Goal: Task Accomplishment & Management: Manage account settings

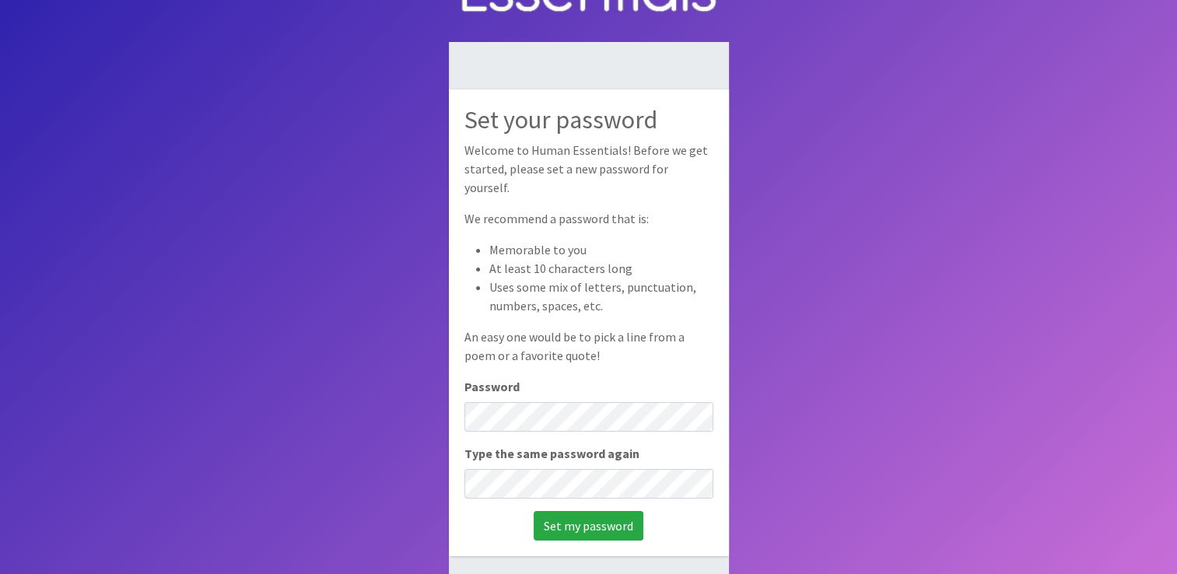
scroll to position [103, 0]
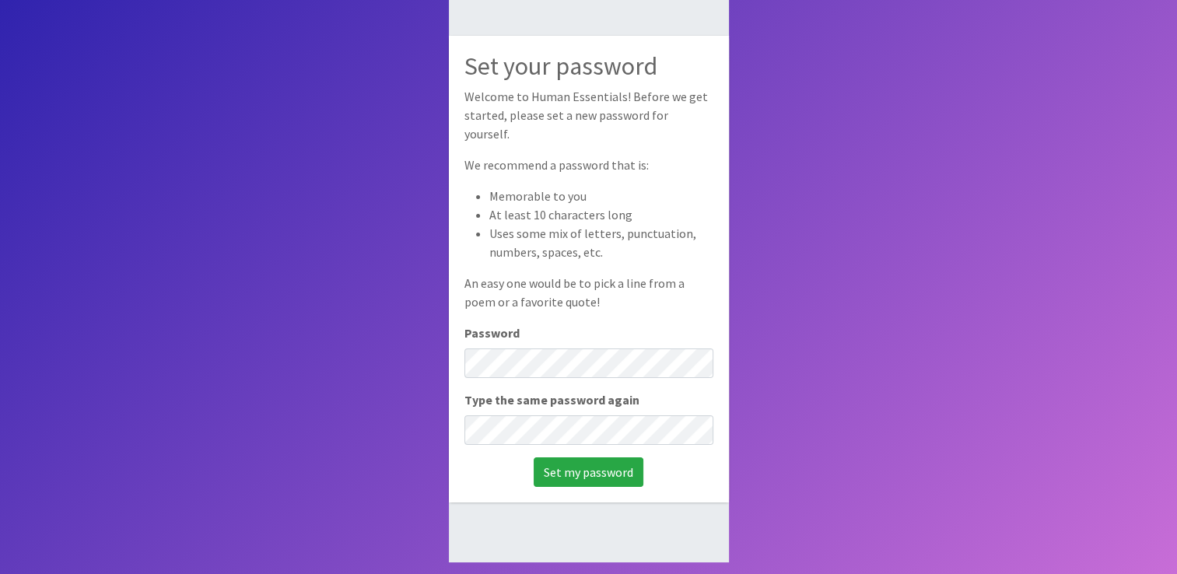
drag, startPoint x: 970, startPoint y: 151, endPoint x: 959, endPoint y: 155, distance: 11.6
click at [969, 151] on body "Set your password Welcome to Human Essentials! Before we get started, please se…" at bounding box center [588, 236] width 1177 height 678
click at [434, 354] on body "Set your password Welcome to Human Essentials! Before we get started, please se…" at bounding box center [588, 236] width 1177 height 678
click at [562, 459] on input "Set my password" at bounding box center [589, 472] width 110 height 30
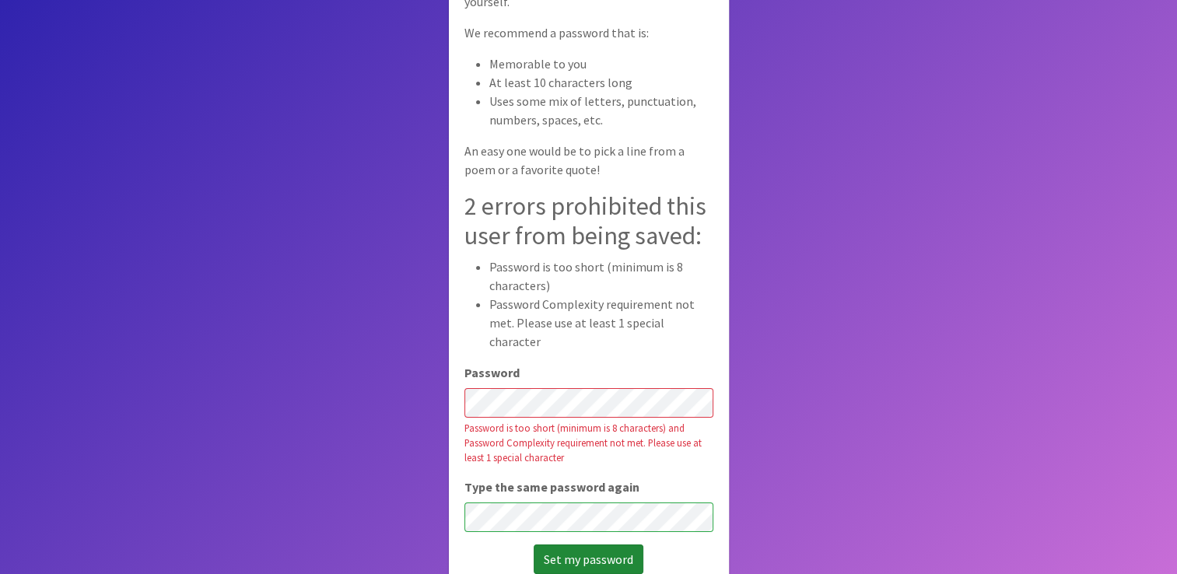
scroll to position [135, 0]
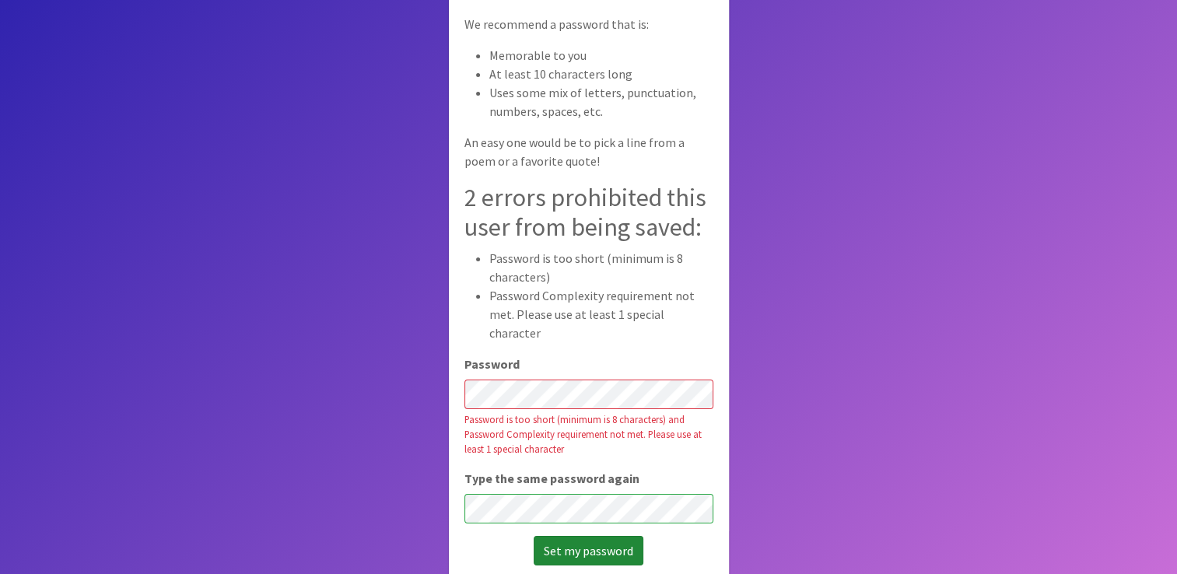
click at [572, 536] on input "Set my password" at bounding box center [589, 551] width 110 height 30
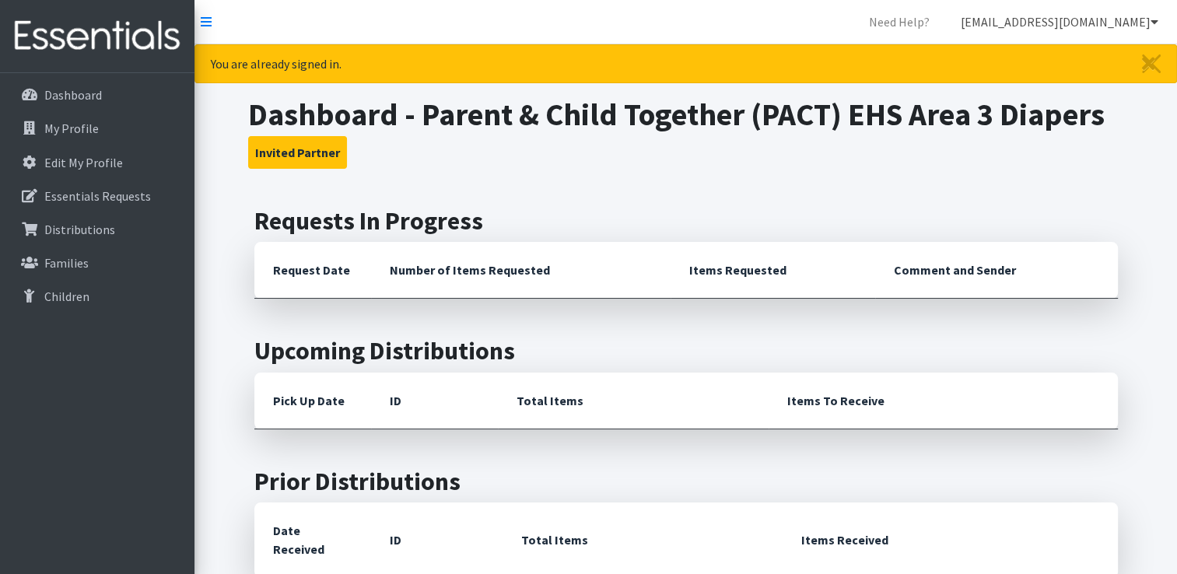
click at [1151, 26] on icon at bounding box center [1155, 22] width 8 height 12
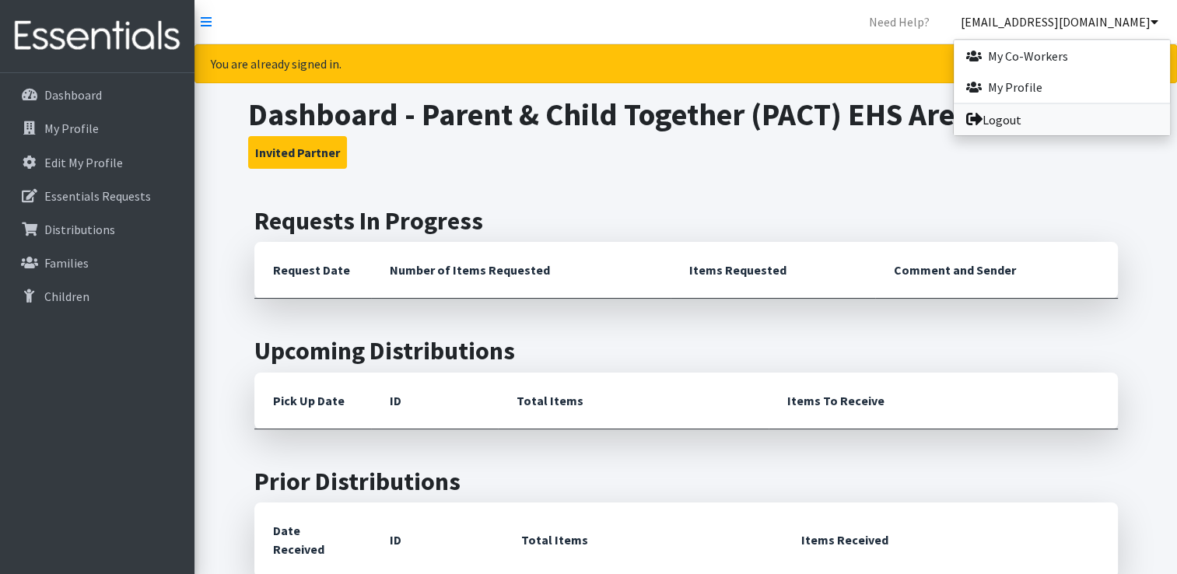
click at [1011, 121] on link "Logout" at bounding box center [1062, 119] width 216 height 31
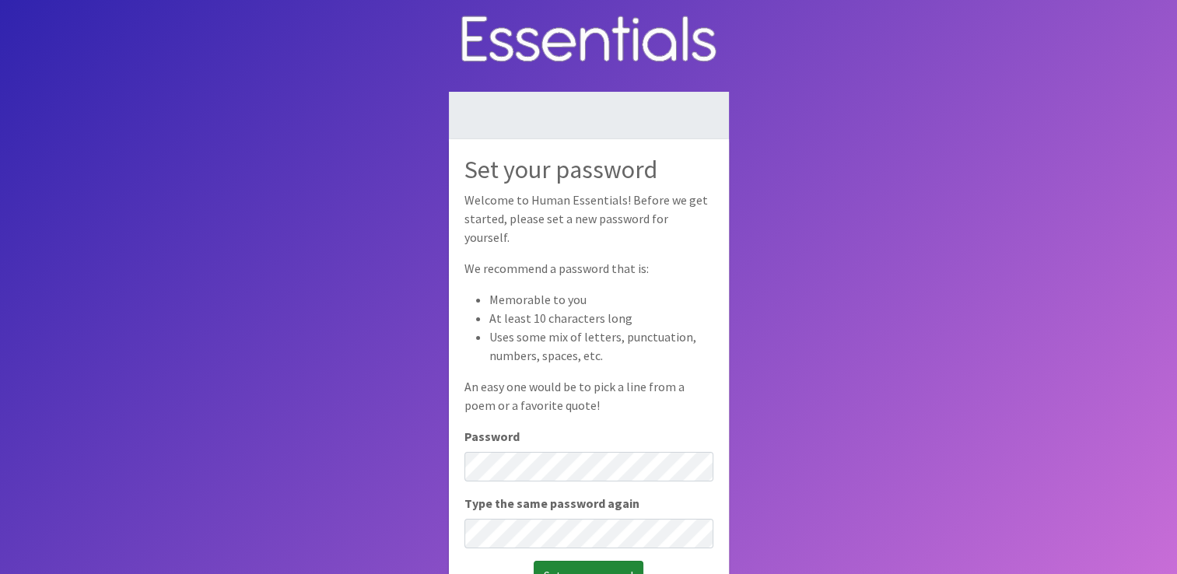
scroll to position [6, 0]
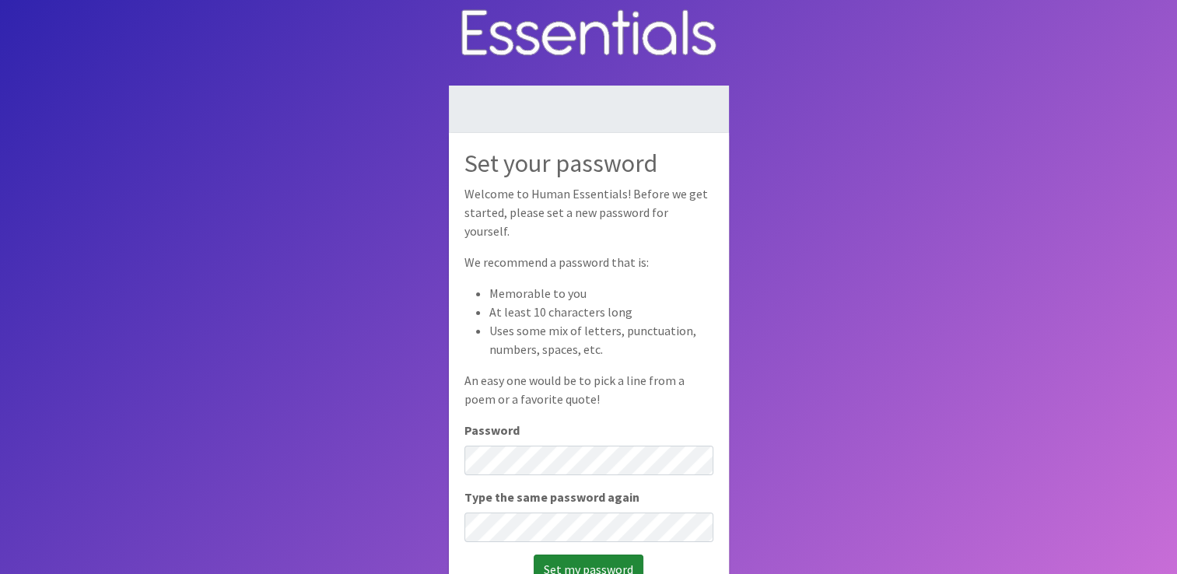
click at [582, 565] on input "Set my password" at bounding box center [589, 570] width 110 height 30
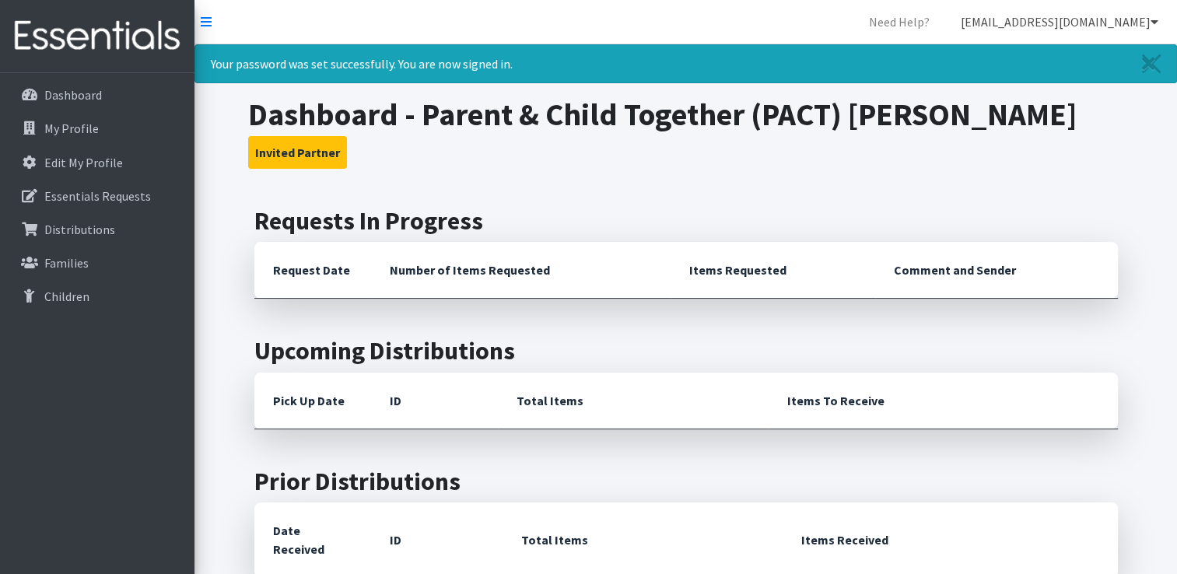
click at [1134, 22] on link "quincydiapers@pactheadstart.com" at bounding box center [1059, 21] width 223 height 31
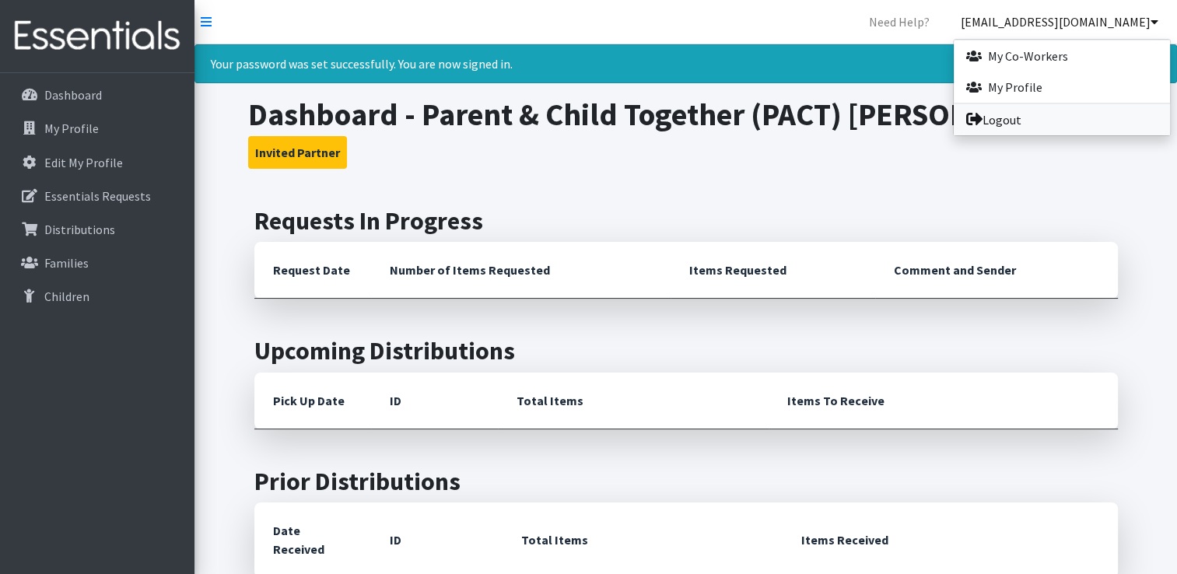
click at [1028, 123] on link "Logout" at bounding box center [1062, 119] width 216 height 31
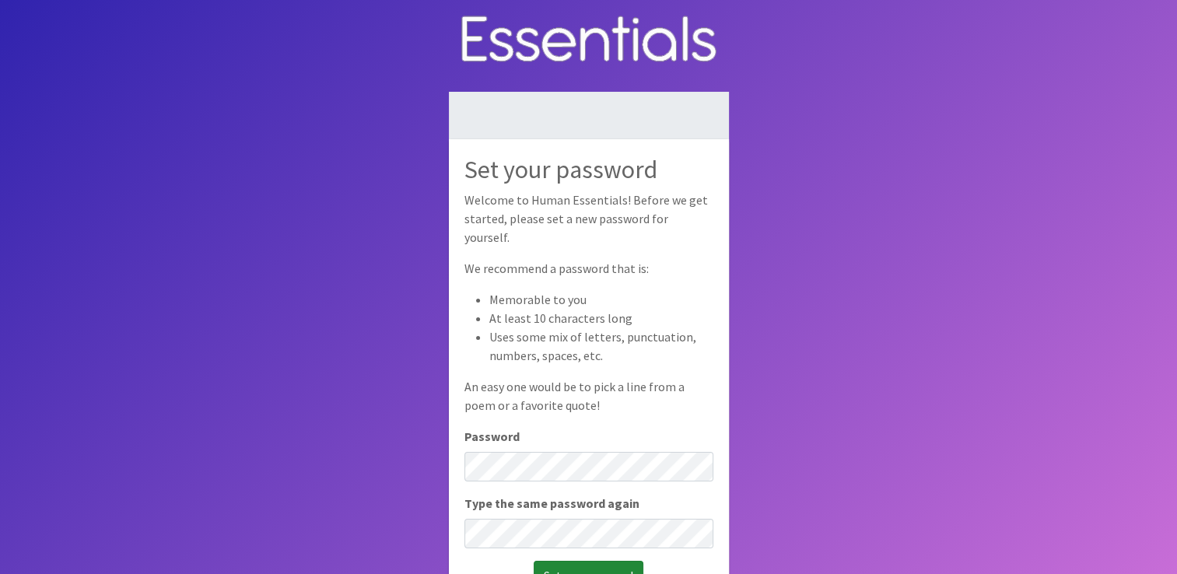
scroll to position [6, 0]
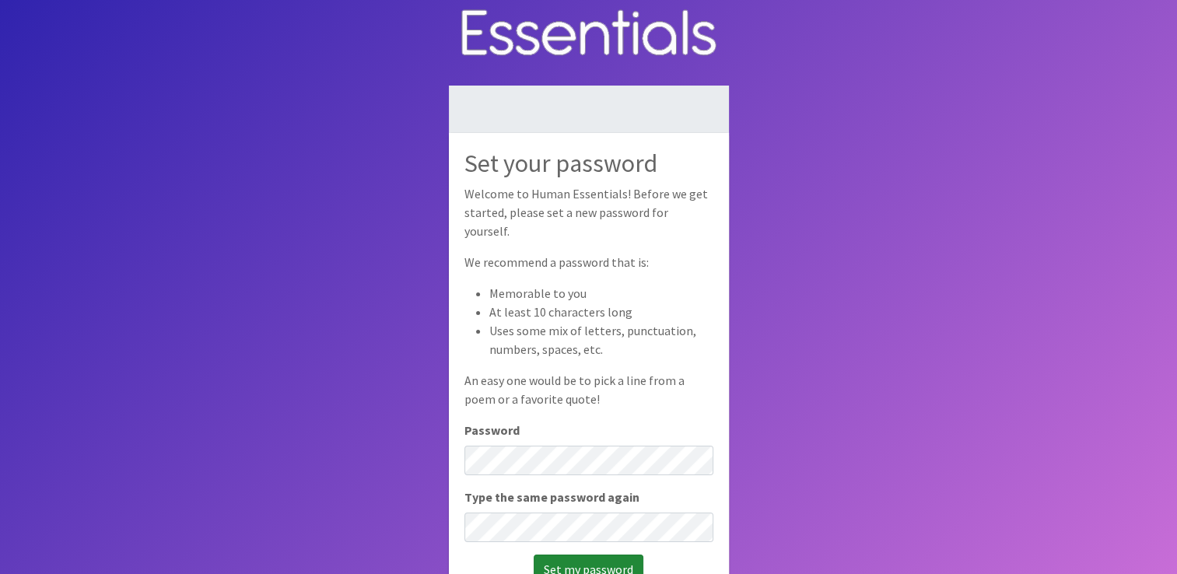
click at [572, 558] on input "Set my password" at bounding box center [589, 570] width 110 height 30
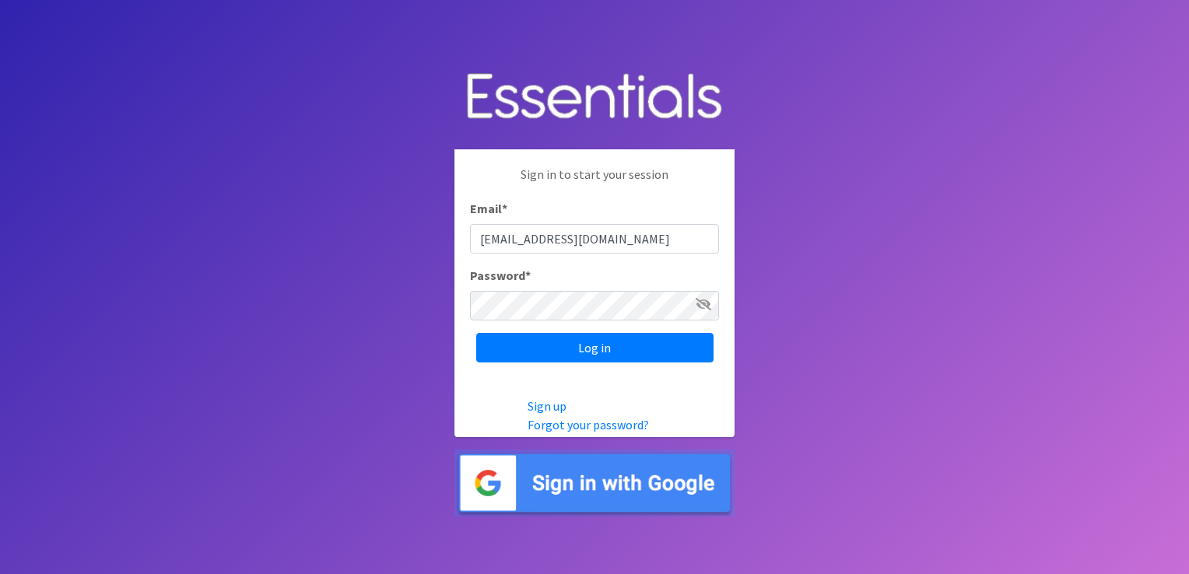
drag, startPoint x: 671, startPoint y: 238, endPoint x: 435, endPoint y: 238, distance: 236.5
click at [435, 238] on body "Sign in to start your session Email * carthagediapers@pactheadstart.com Passwor…" at bounding box center [594, 287] width 1189 height 574
type input "EHSarea2diapers@pactheadstart.com"
click at [603, 349] on input "Log in" at bounding box center [594, 348] width 237 height 30
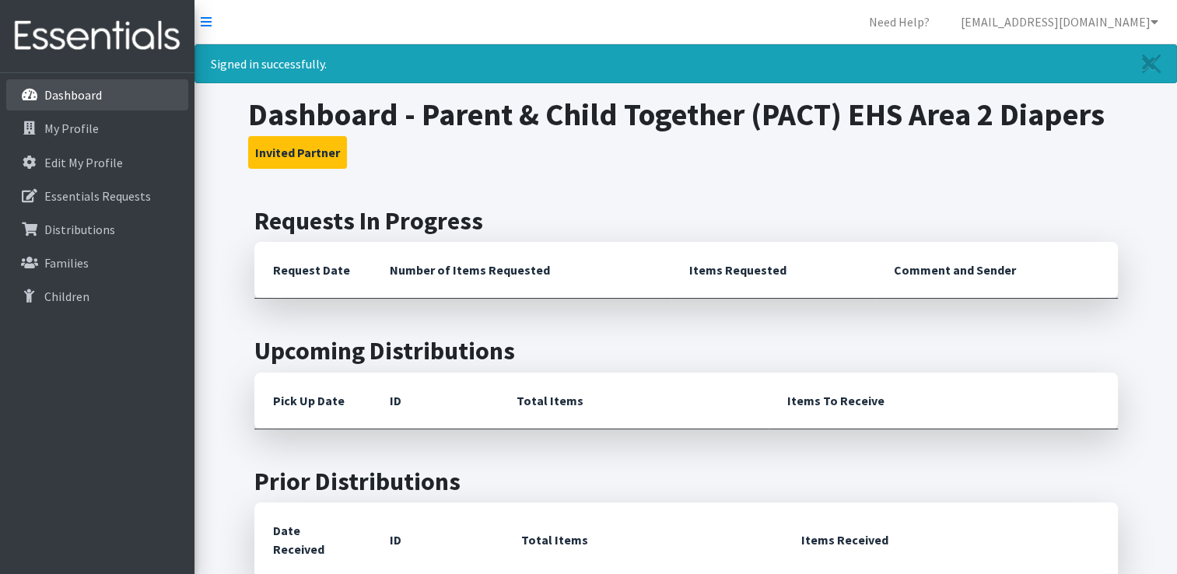
click at [72, 103] on link "Dashboard" at bounding box center [97, 94] width 182 height 31
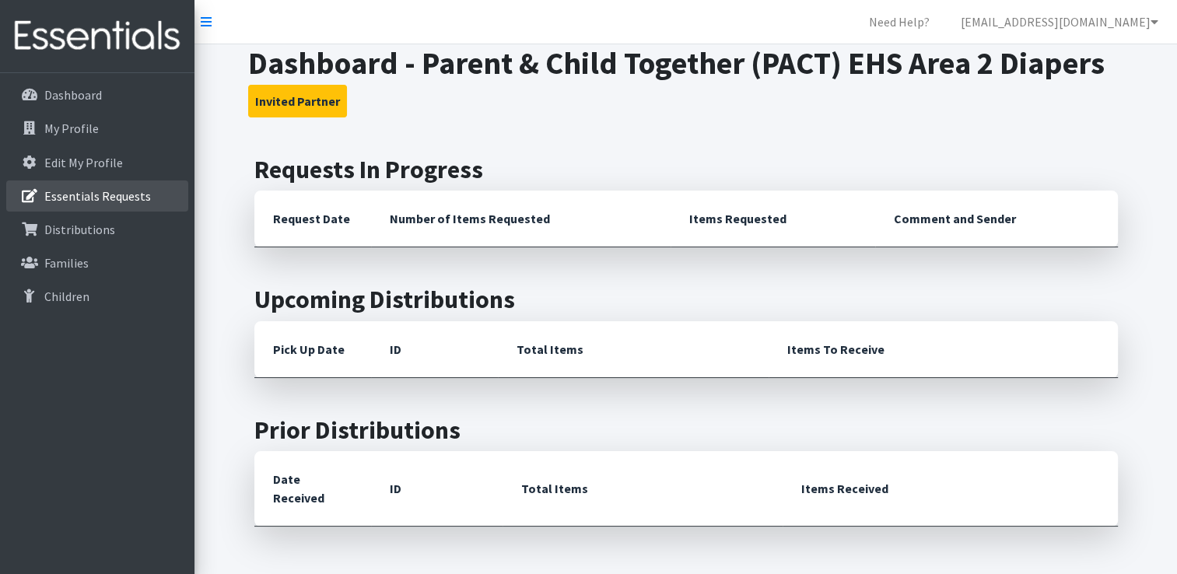
click at [109, 195] on p "Essentials Requests" at bounding box center [97, 196] width 107 height 16
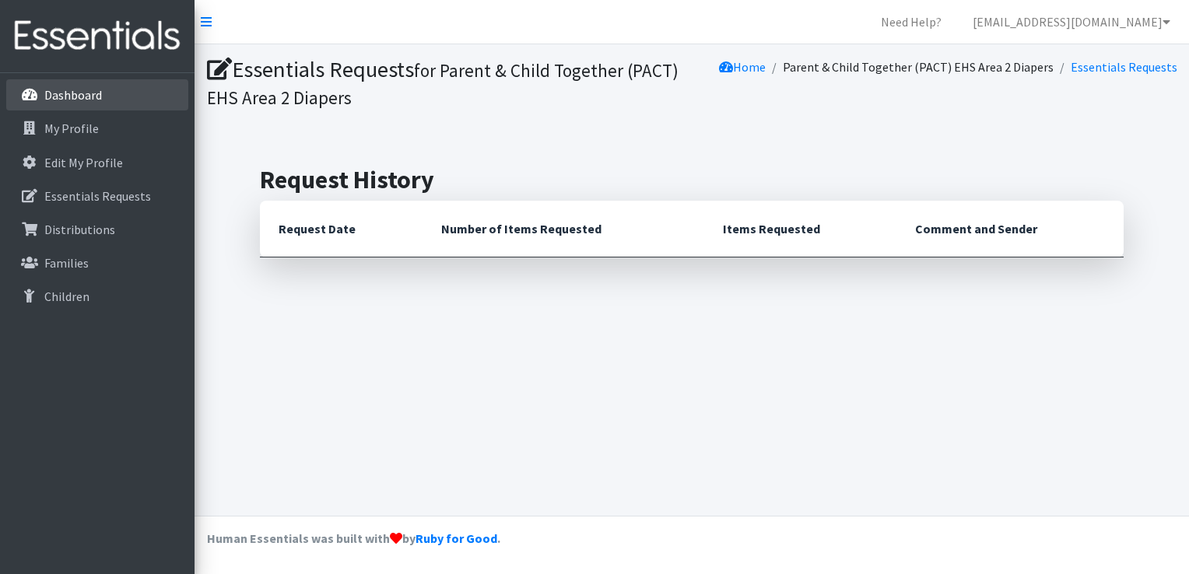
click at [80, 95] on p "Dashboard" at bounding box center [73, 95] width 58 height 16
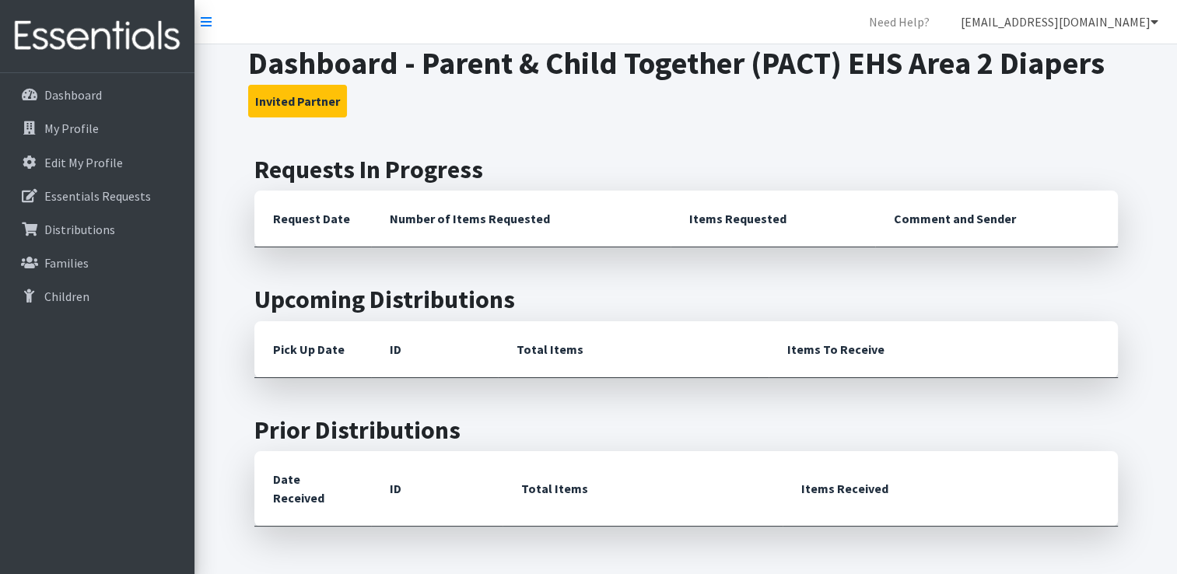
click at [1151, 17] on icon at bounding box center [1155, 22] width 8 height 12
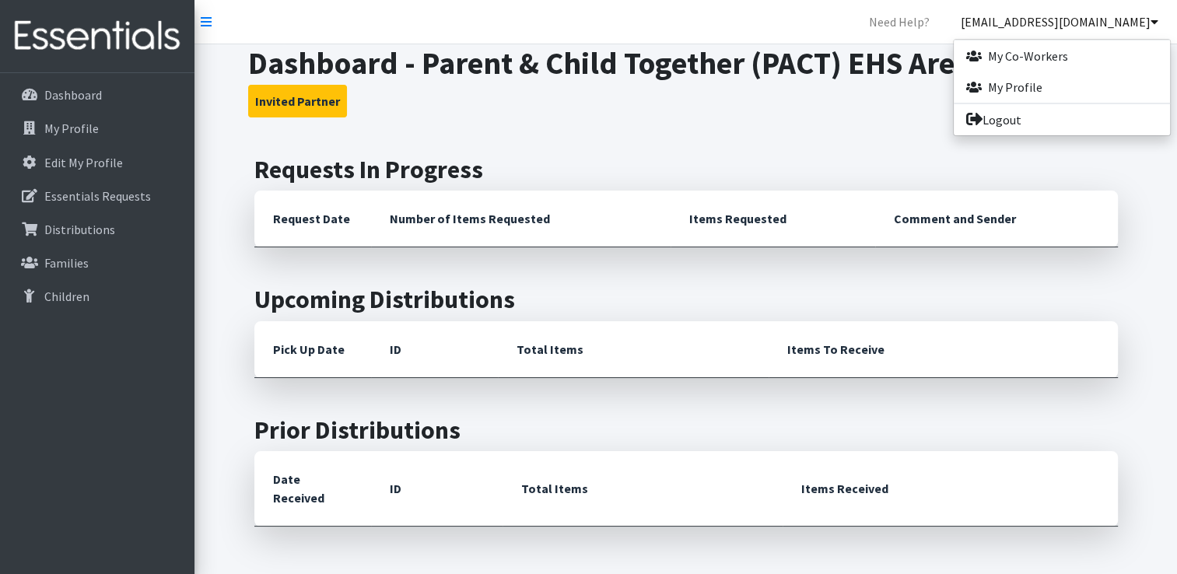
click at [1151, 17] on icon at bounding box center [1155, 22] width 8 height 12
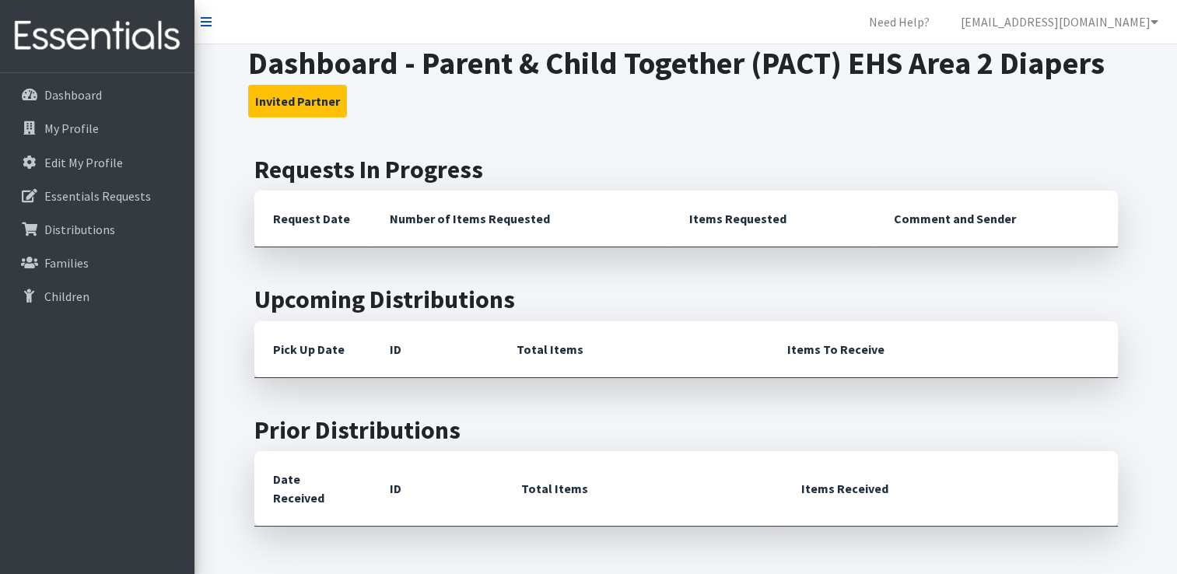
click at [205, 21] on icon at bounding box center [206, 22] width 11 height 12
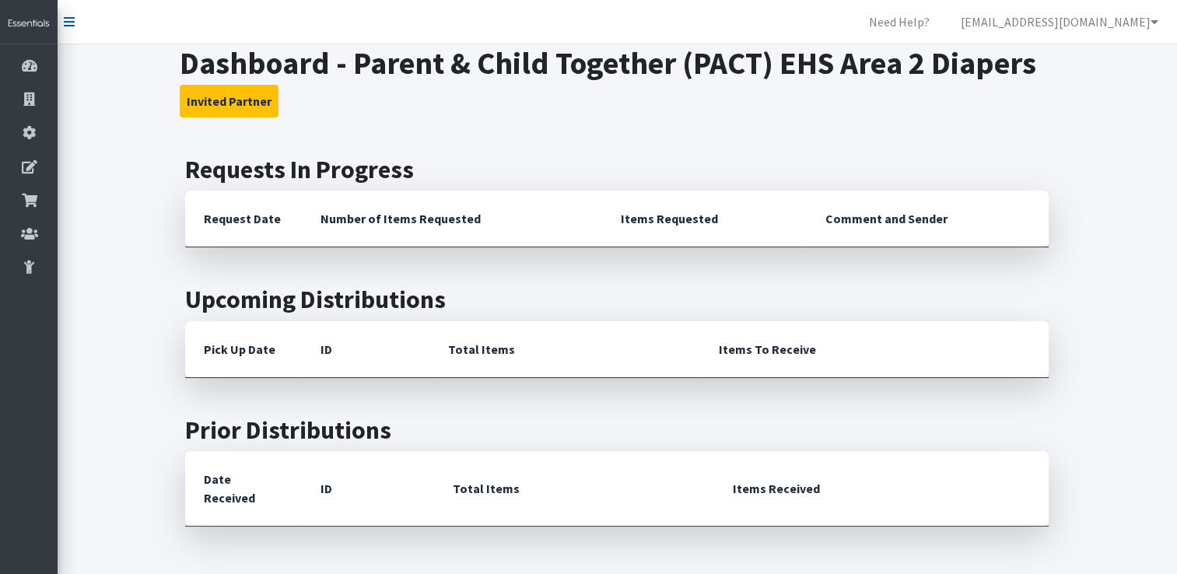
click at [72, 22] on icon at bounding box center [69, 22] width 11 height 12
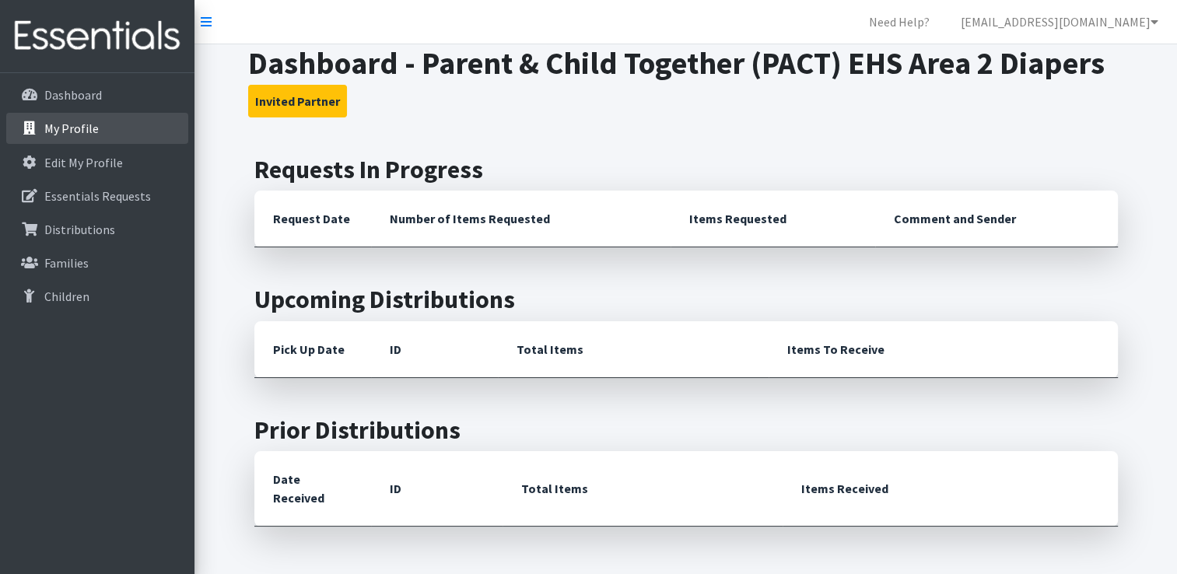
click at [75, 126] on p "My Profile" at bounding box center [71, 129] width 54 height 16
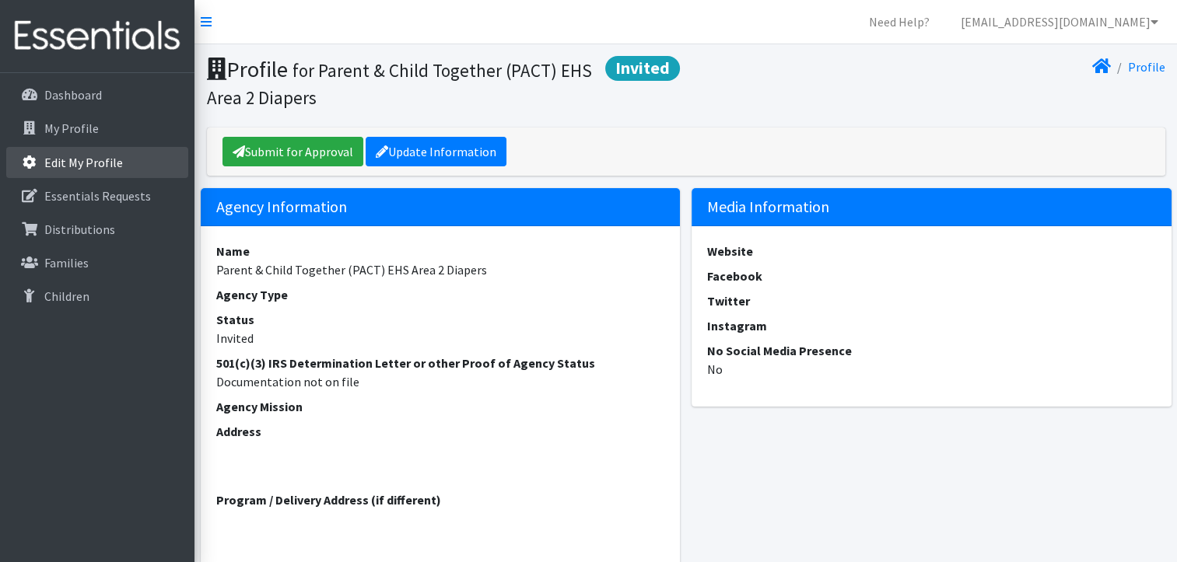
click at [70, 164] on p "Edit My Profile" at bounding box center [83, 163] width 79 height 16
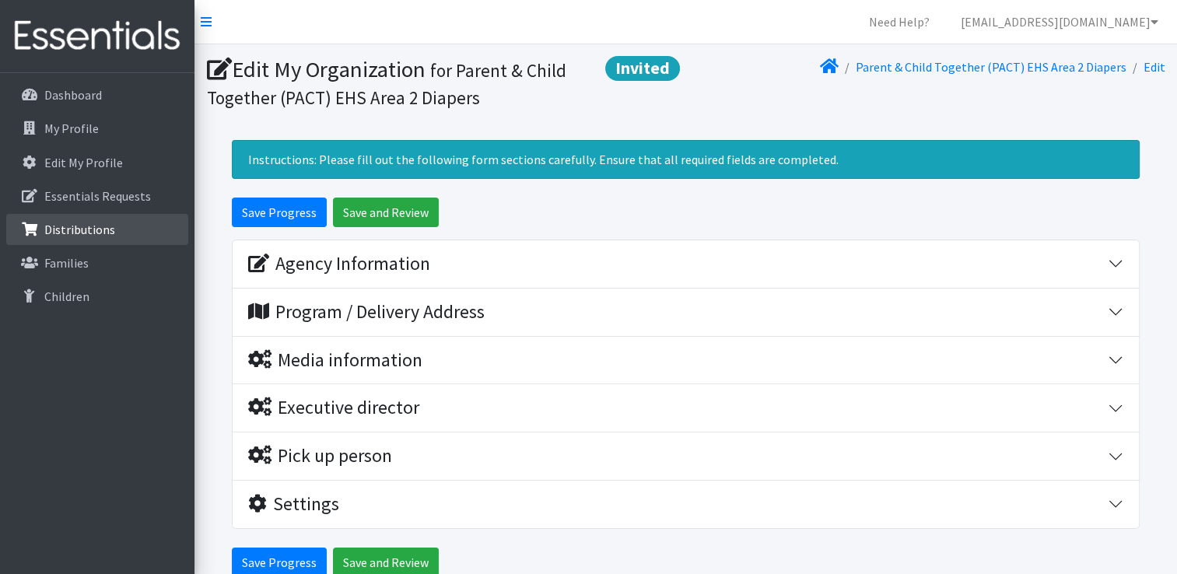
click at [75, 228] on p "Distributions" at bounding box center [79, 230] width 71 height 16
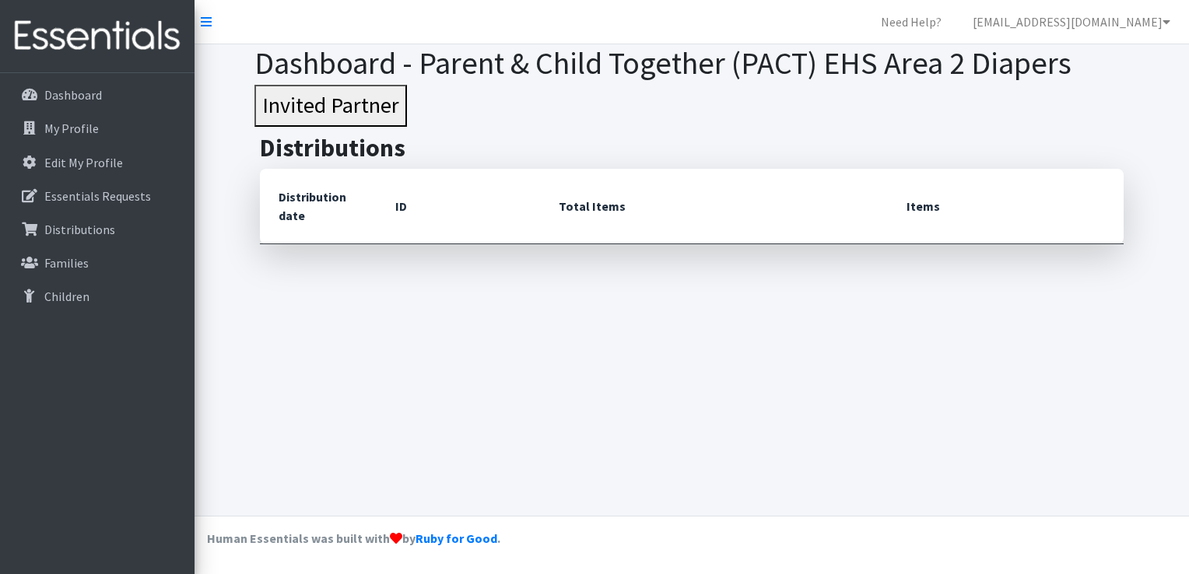
click at [288, 223] on th "Distribution date" at bounding box center [318, 206] width 117 height 75
click at [64, 260] on p "Families" at bounding box center [66, 263] width 44 height 16
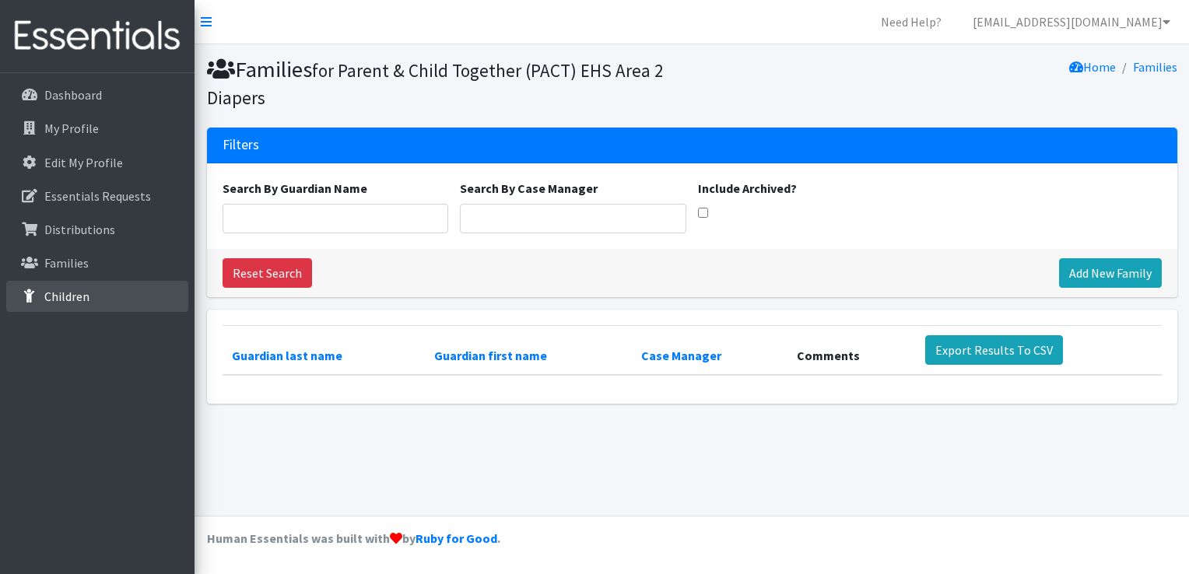
click at [73, 303] on p "Children" at bounding box center [66, 297] width 45 height 16
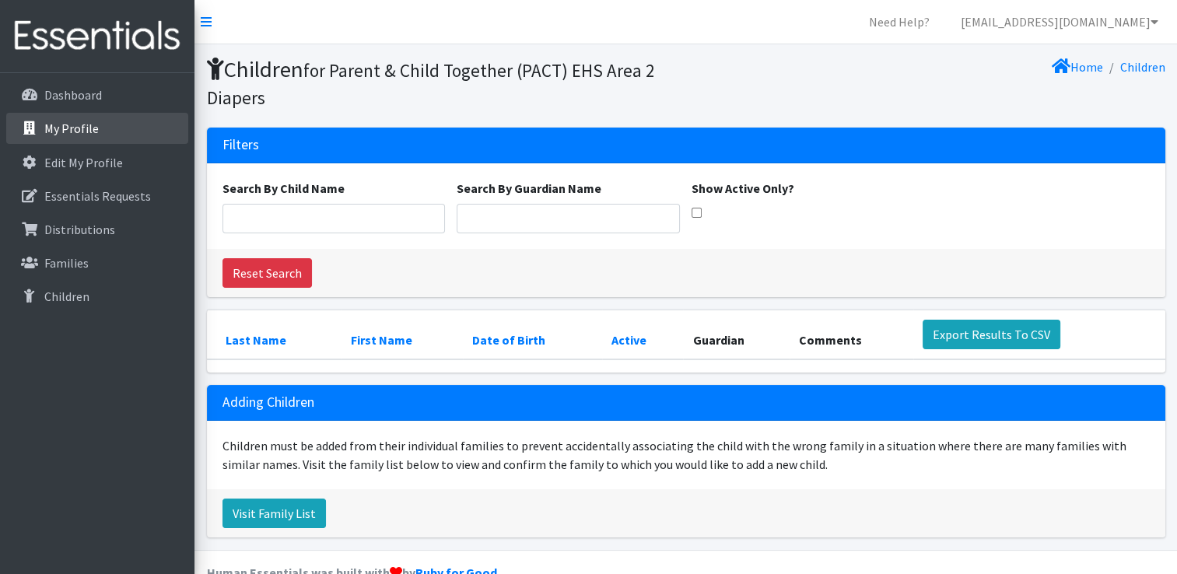
click at [78, 122] on p "My Profile" at bounding box center [71, 129] width 54 height 16
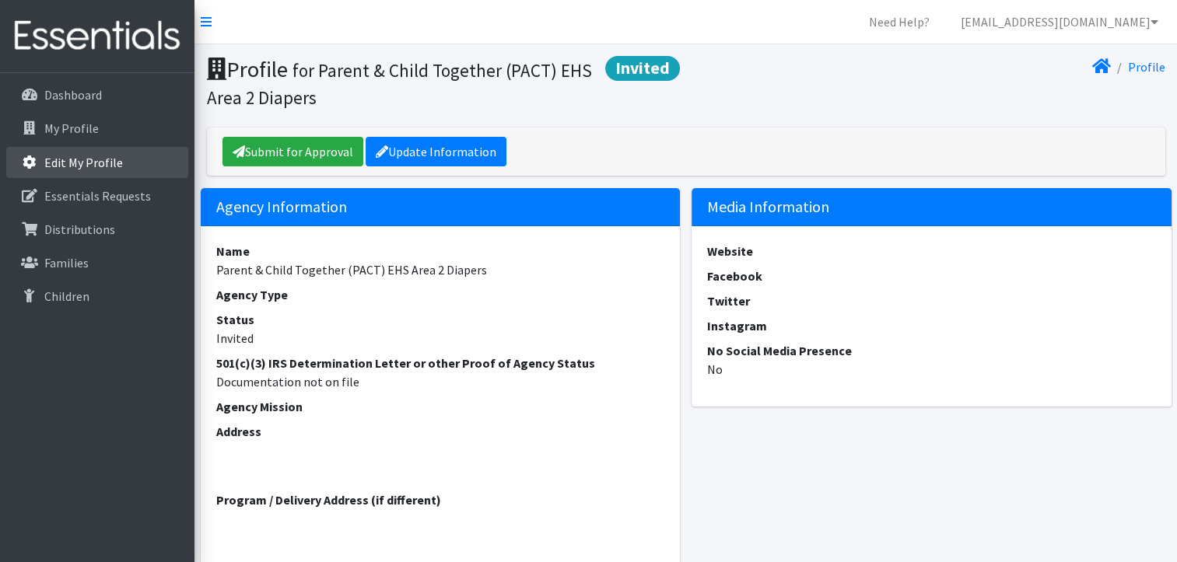
click at [85, 163] on p "Edit My Profile" at bounding box center [83, 163] width 79 height 16
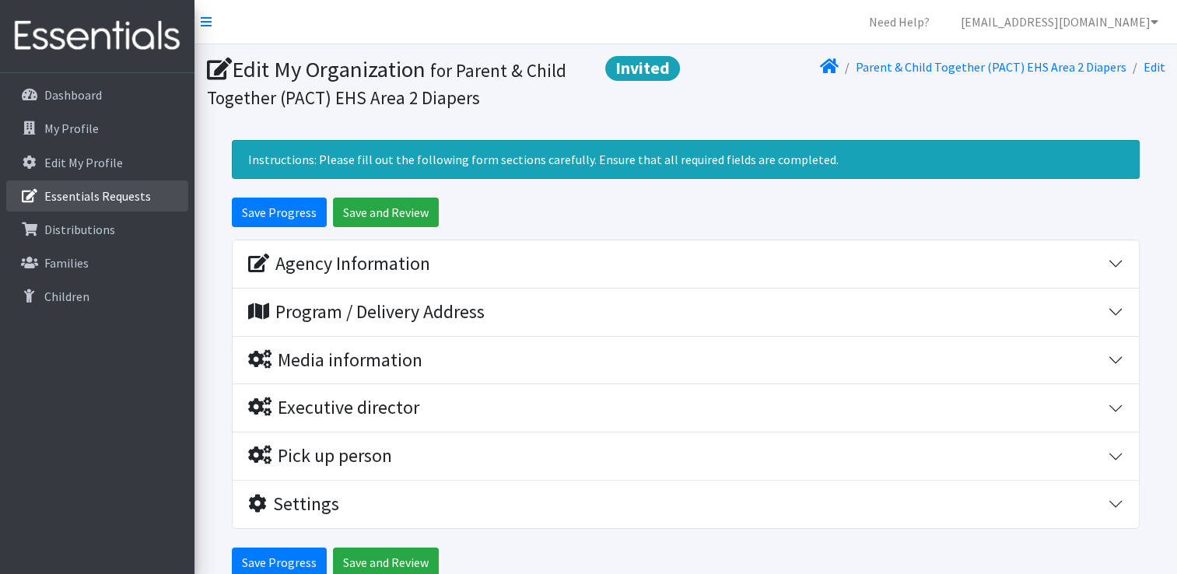
click at [93, 208] on link "Essentials Requests" at bounding box center [97, 195] width 182 height 31
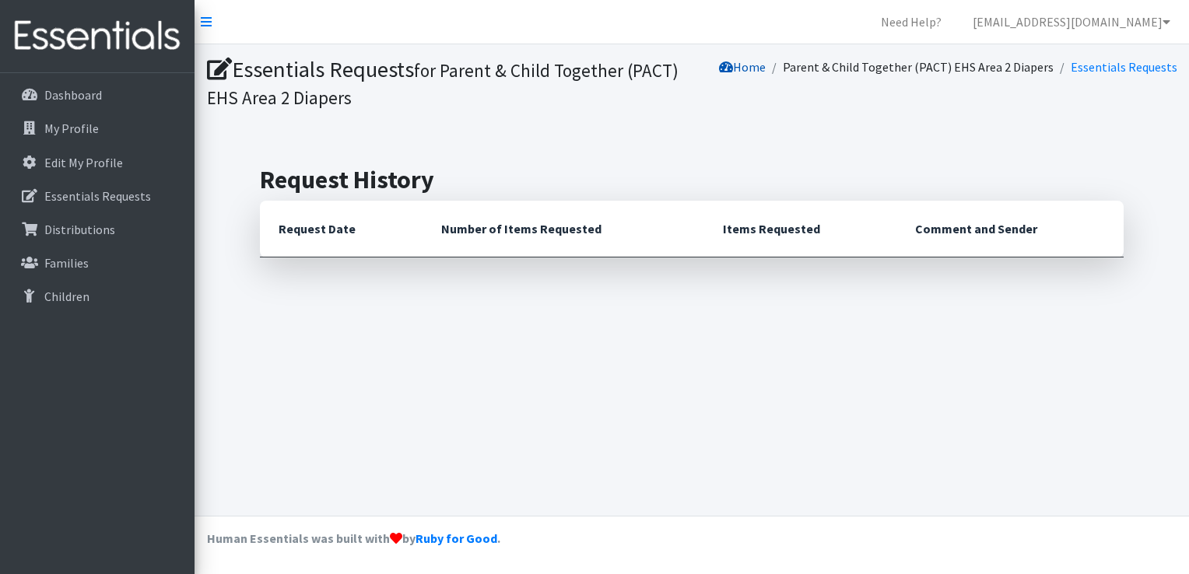
click at [766, 64] on link "Home" at bounding box center [742, 67] width 47 height 16
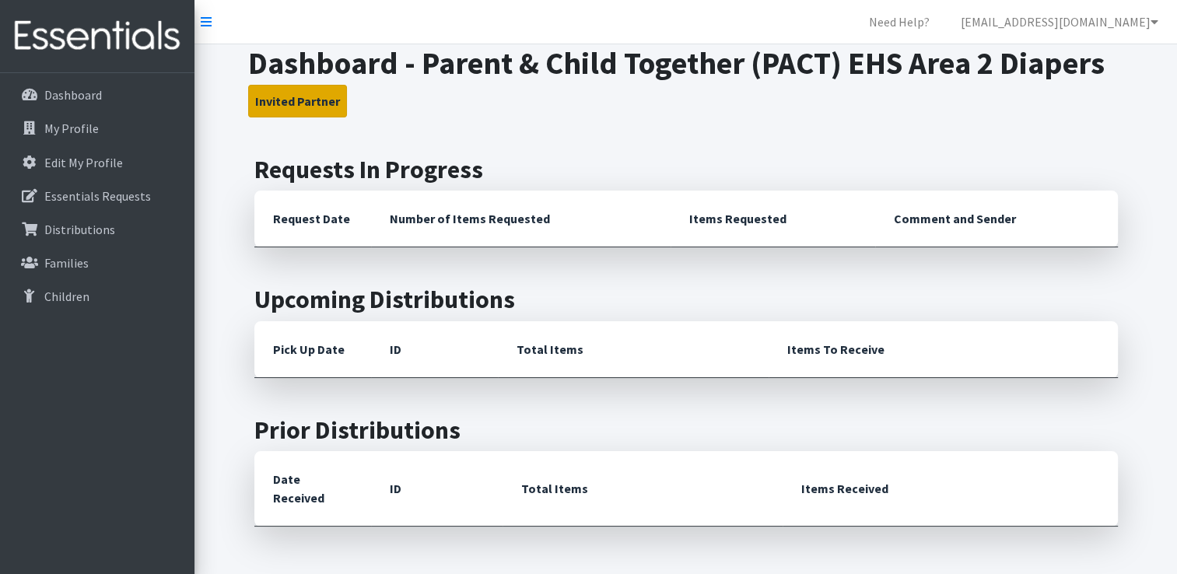
click at [293, 102] on button "Invited Partner" at bounding box center [297, 101] width 99 height 33
click at [297, 102] on button "Invited Partner" at bounding box center [297, 101] width 99 height 33
click at [886, 19] on link "Need Help?" at bounding box center [900, 21] width 86 height 31
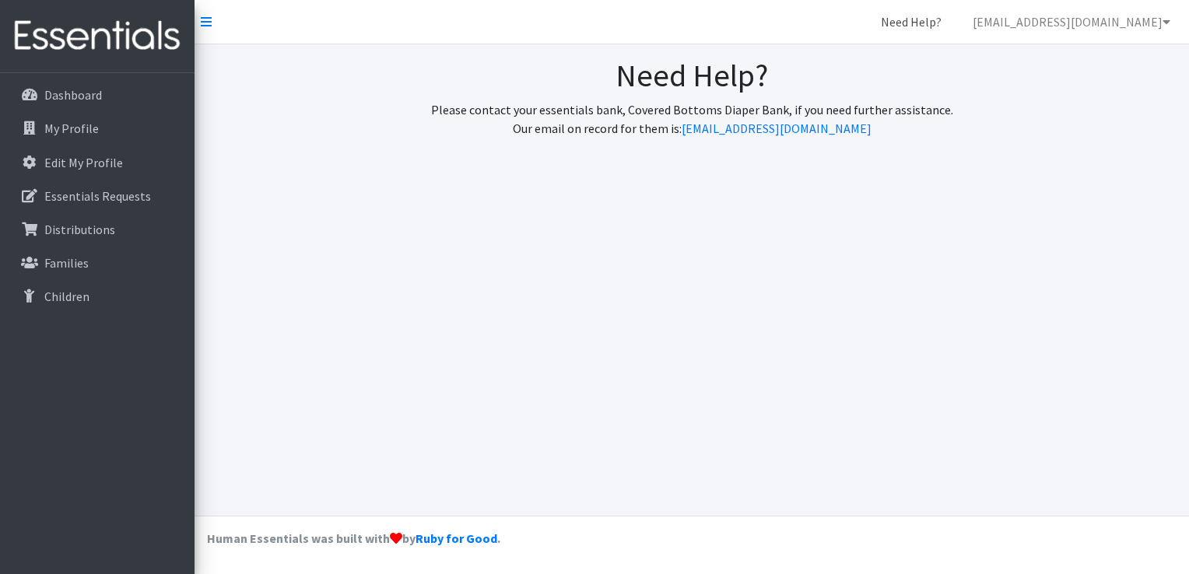
click at [886, 19] on link "Need Help?" at bounding box center [911, 21] width 86 height 31
click at [75, 89] on p "Dashboard" at bounding box center [73, 95] width 58 height 16
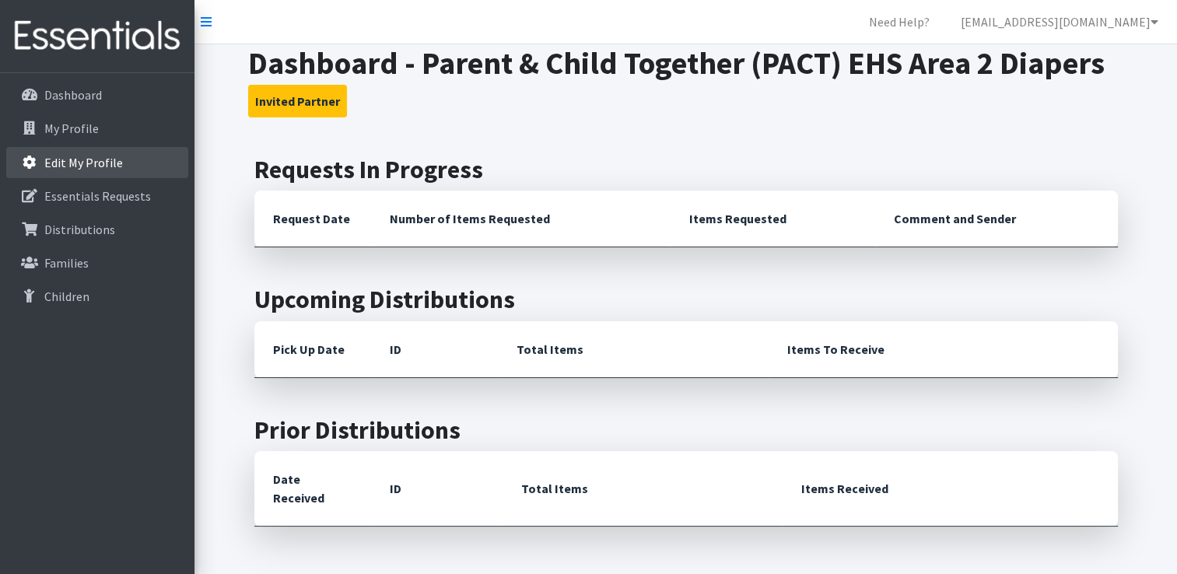
click at [63, 168] on p "Edit My Profile" at bounding box center [83, 163] width 79 height 16
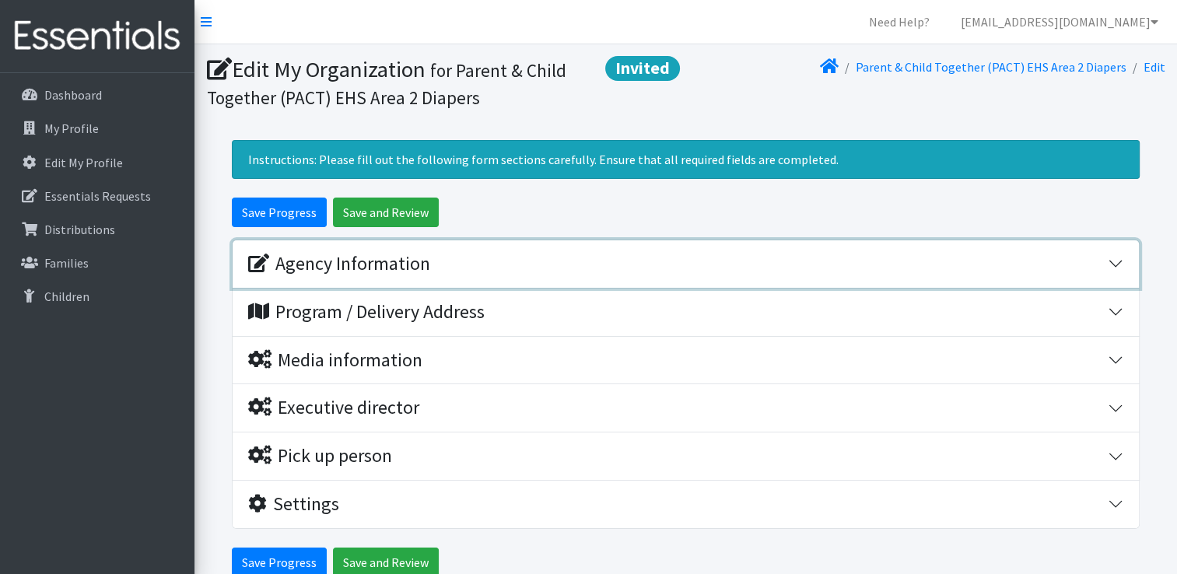
click at [1116, 258] on button "Agency Information" at bounding box center [686, 263] width 906 height 47
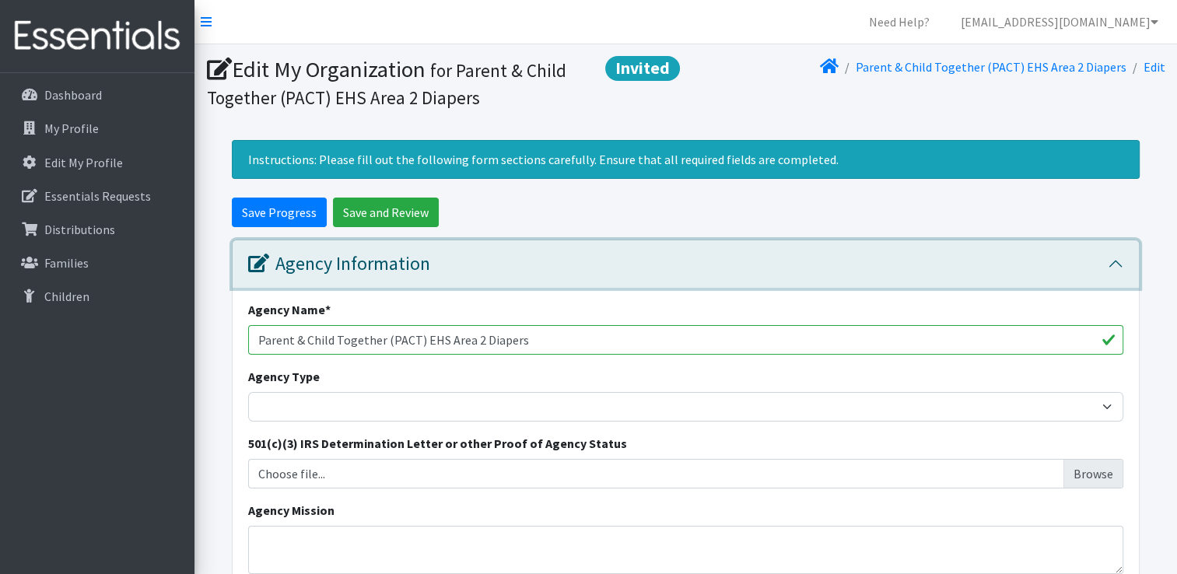
click at [1116, 258] on button "Agency Information" at bounding box center [686, 263] width 906 height 47
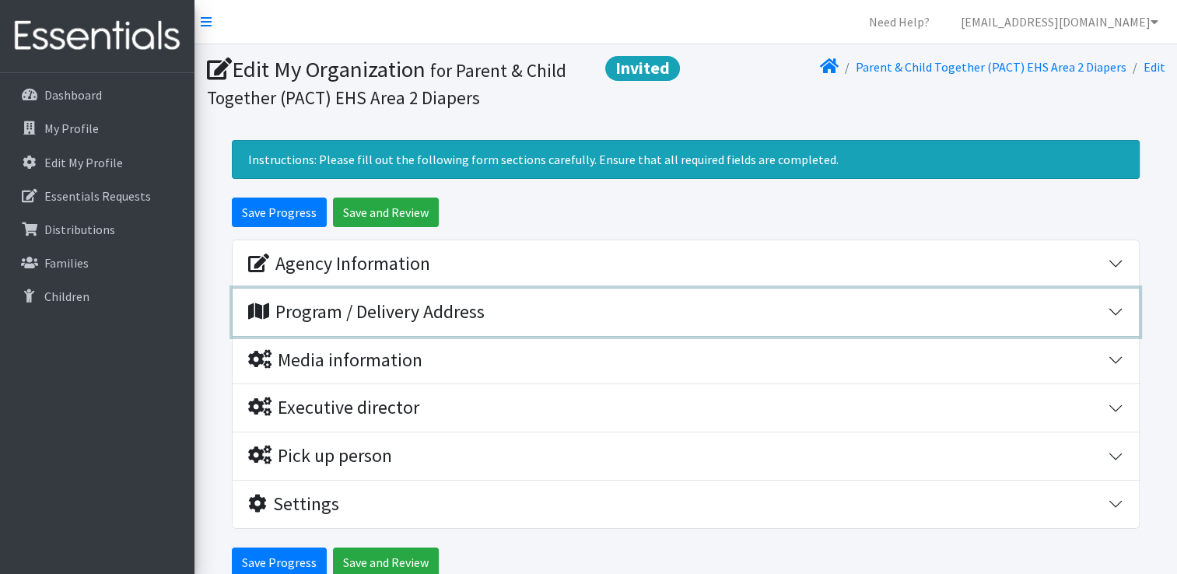
click at [1114, 307] on button "Program / Delivery Address" at bounding box center [686, 312] width 906 height 47
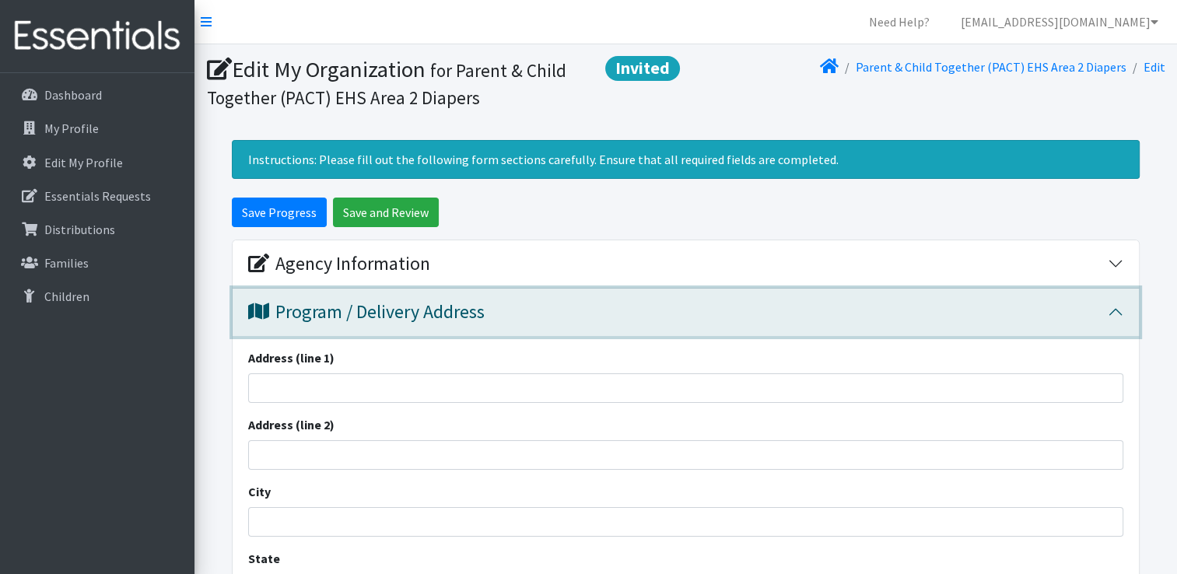
click at [1114, 307] on button "Program / Delivery Address" at bounding box center [686, 312] width 906 height 47
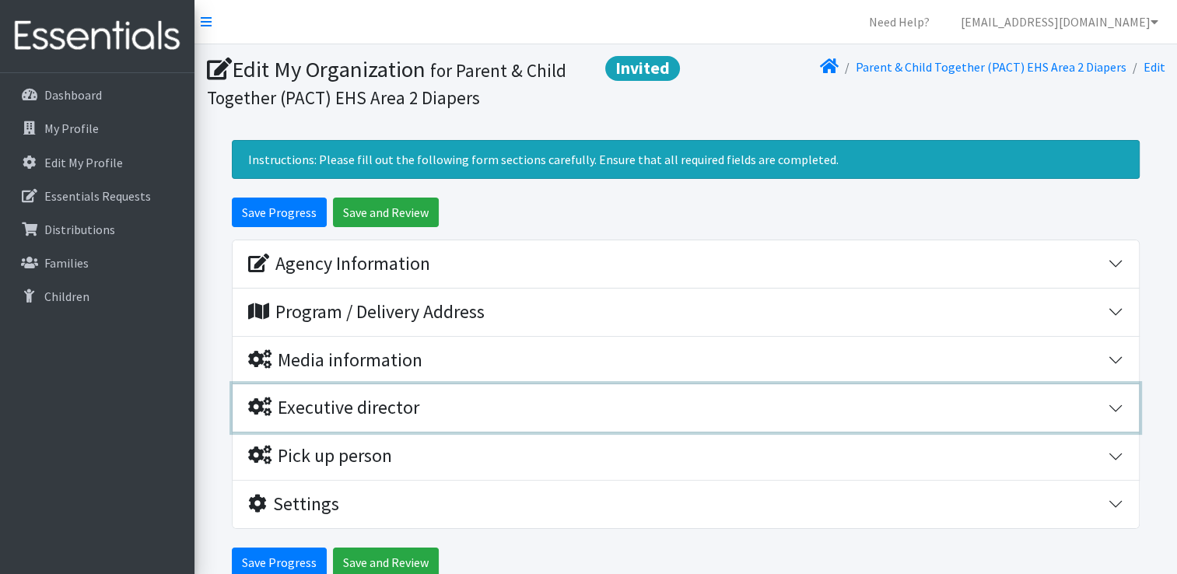
click at [1117, 401] on button "Executive director" at bounding box center [686, 407] width 906 height 47
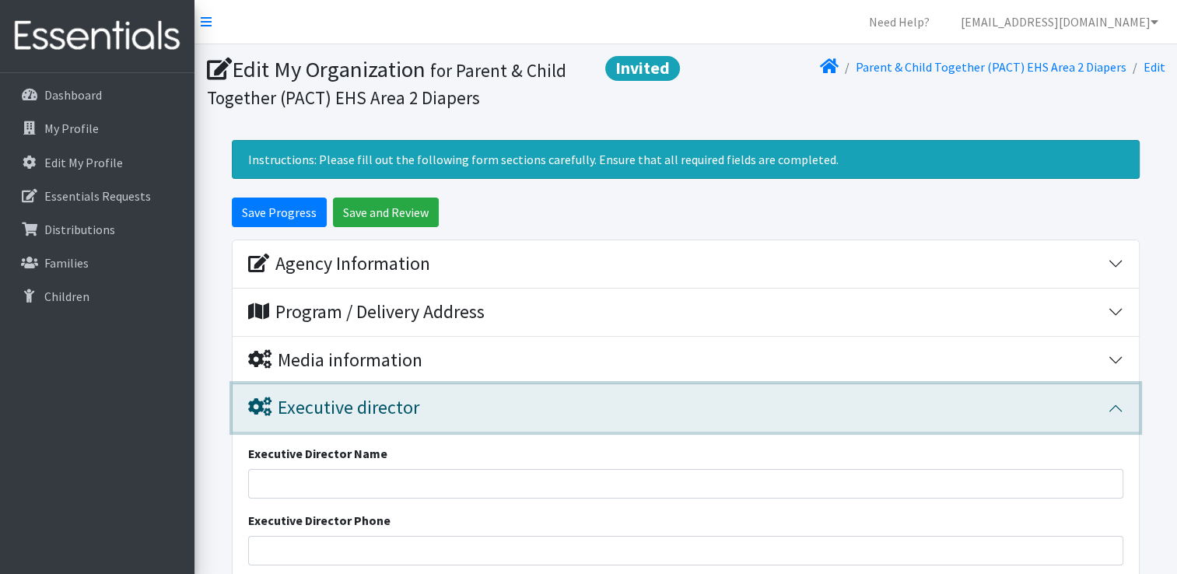
click at [1117, 401] on button "Executive director" at bounding box center [686, 407] width 906 height 47
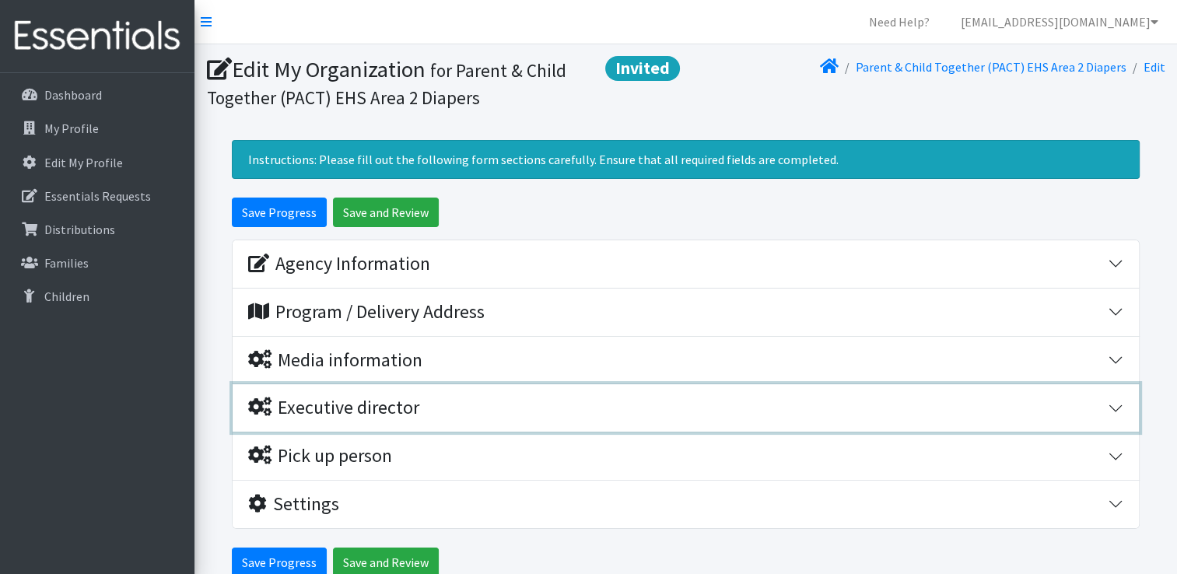
scroll to position [72, 0]
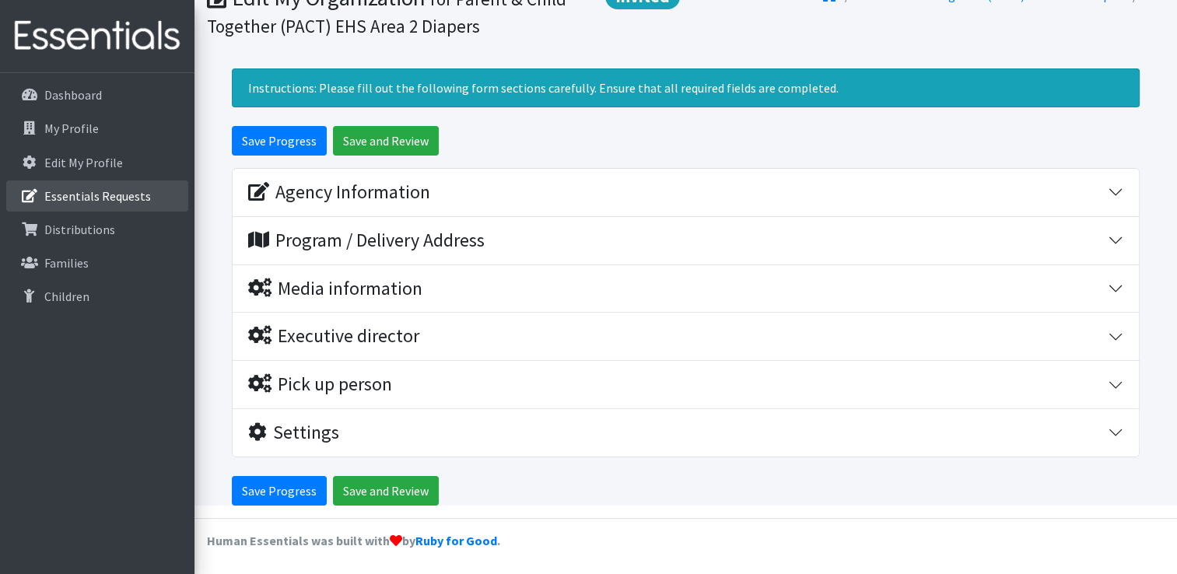
click at [79, 192] on p "Essentials Requests" at bounding box center [97, 196] width 107 height 16
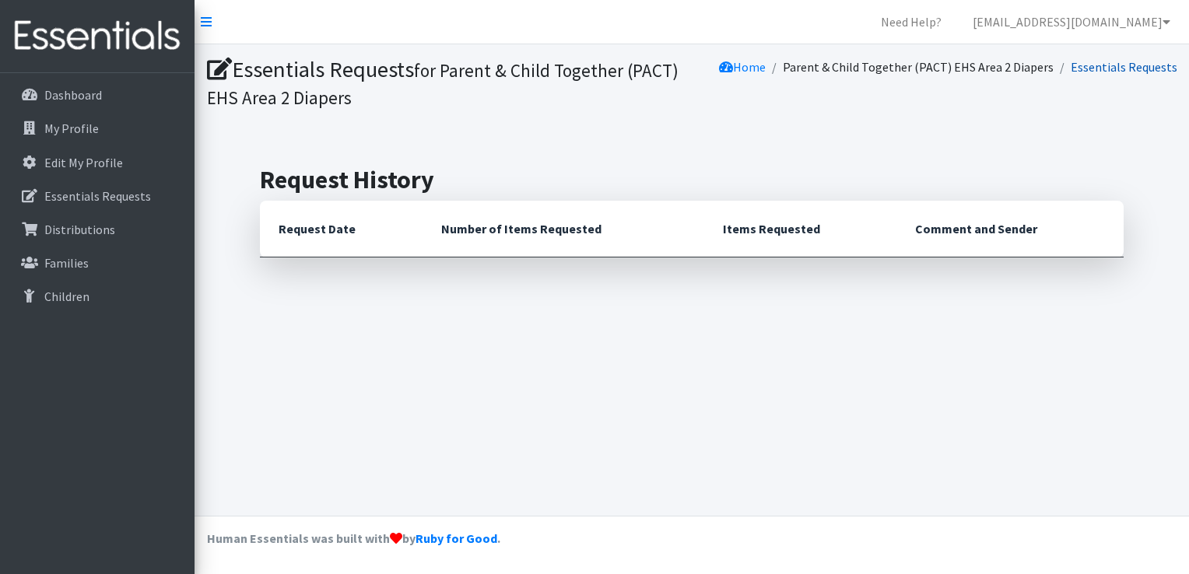
click at [1113, 68] on link "Essentials Requests" at bounding box center [1124, 67] width 107 height 16
click at [1155, 15] on link "ehsarea2diapers@pactheadstart.com" at bounding box center [1071, 21] width 223 height 31
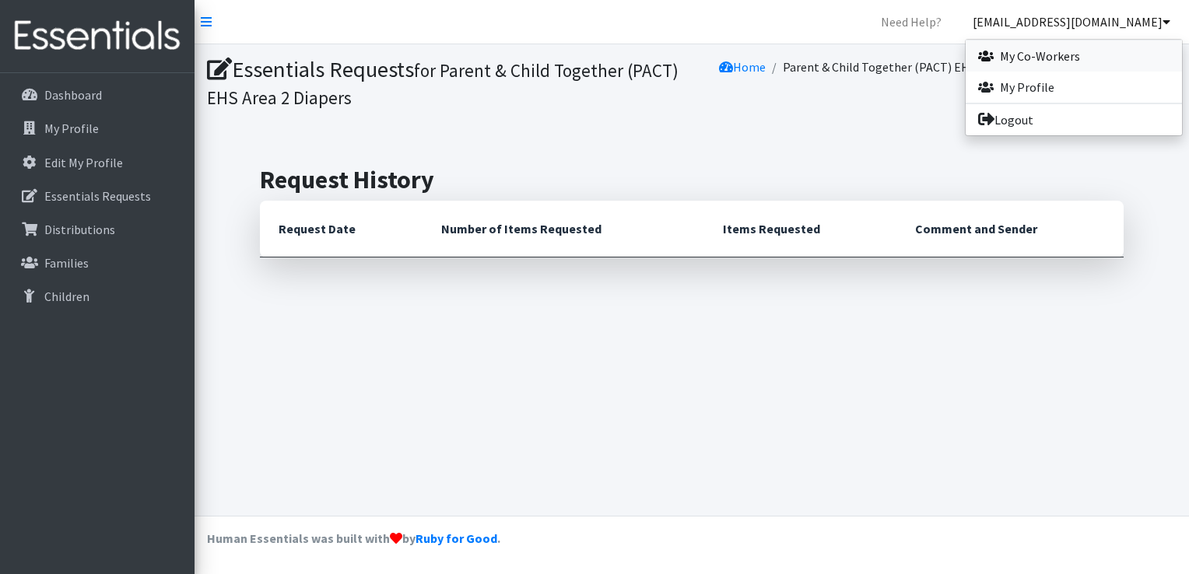
click at [1034, 61] on link "My Co-Workers" at bounding box center [1074, 55] width 216 height 31
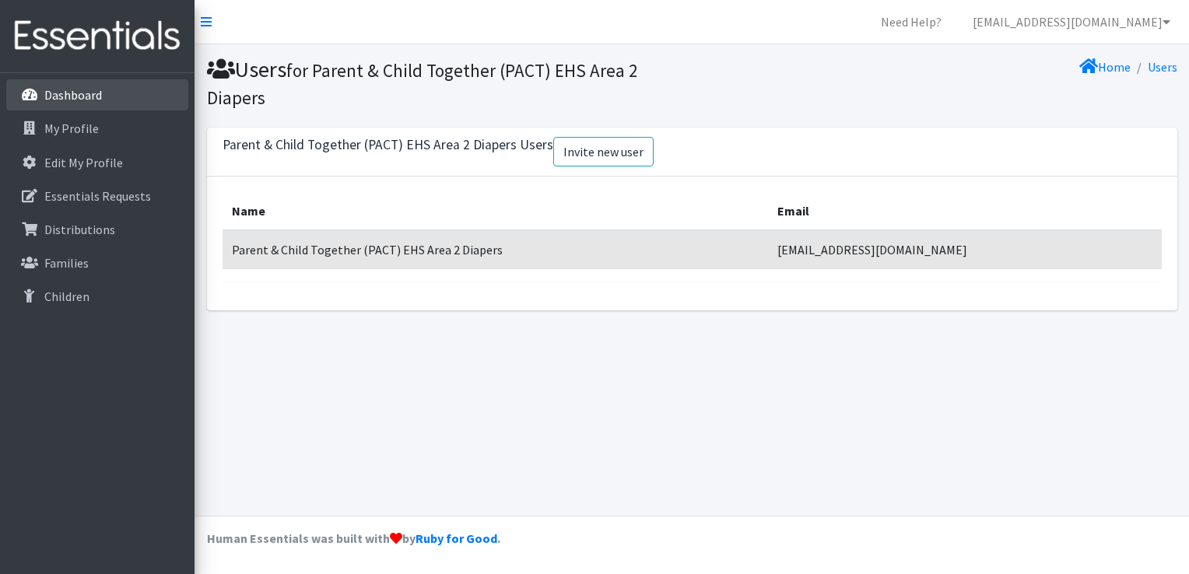
click at [107, 89] on link "Dashboard" at bounding box center [97, 94] width 182 height 31
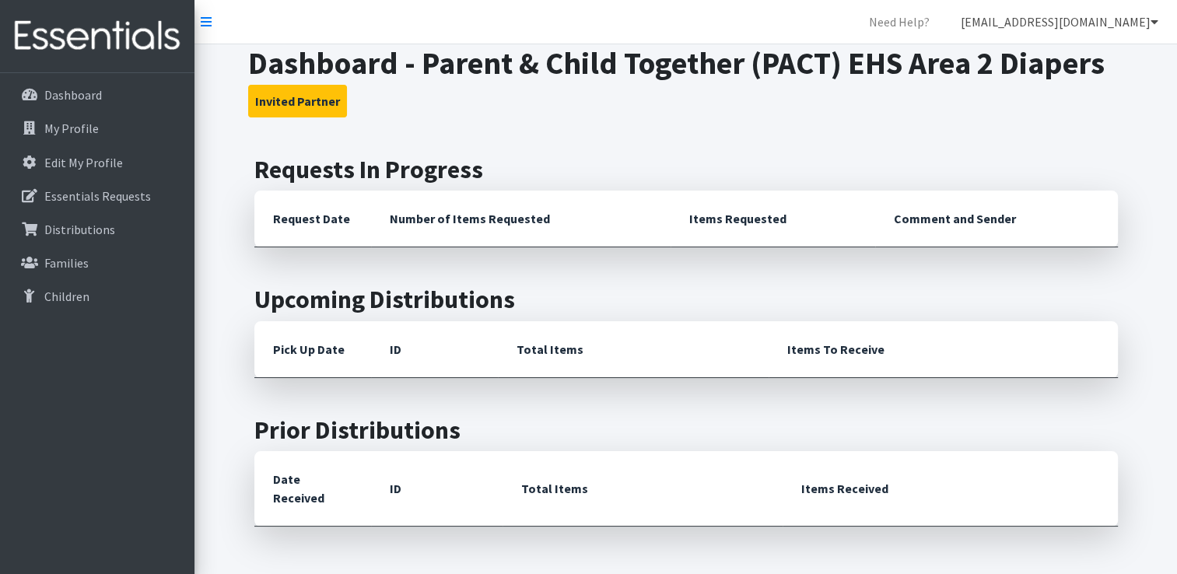
click at [1148, 17] on link "ehsarea2diapers@pactheadstart.com" at bounding box center [1059, 21] width 223 height 31
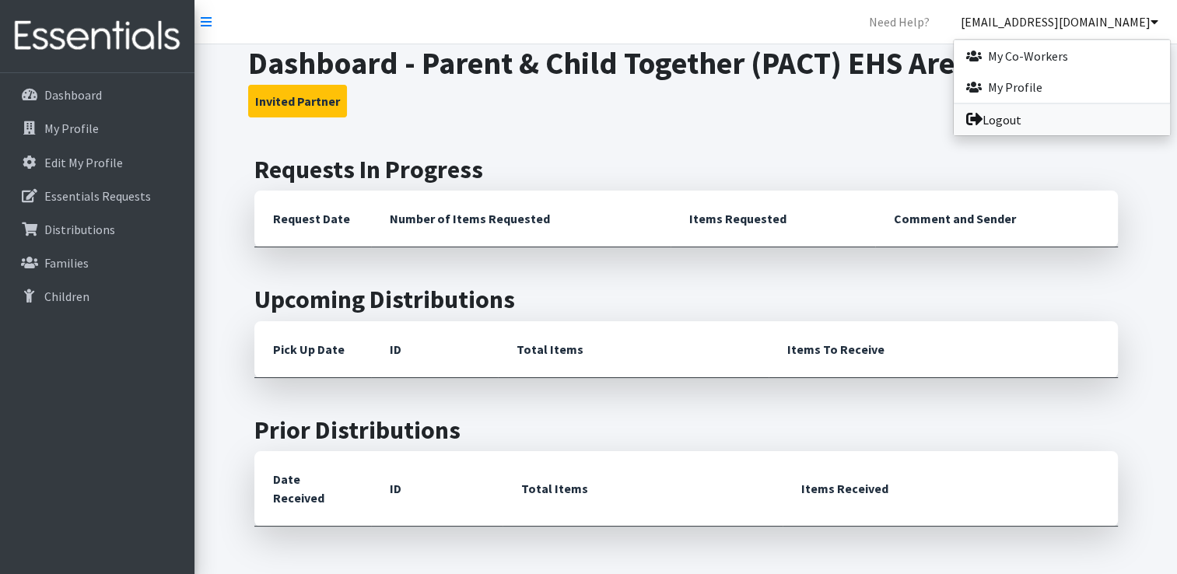
click at [1031, 114] on link "Logout" at bounding box center [1062, 119] width 216 height 31
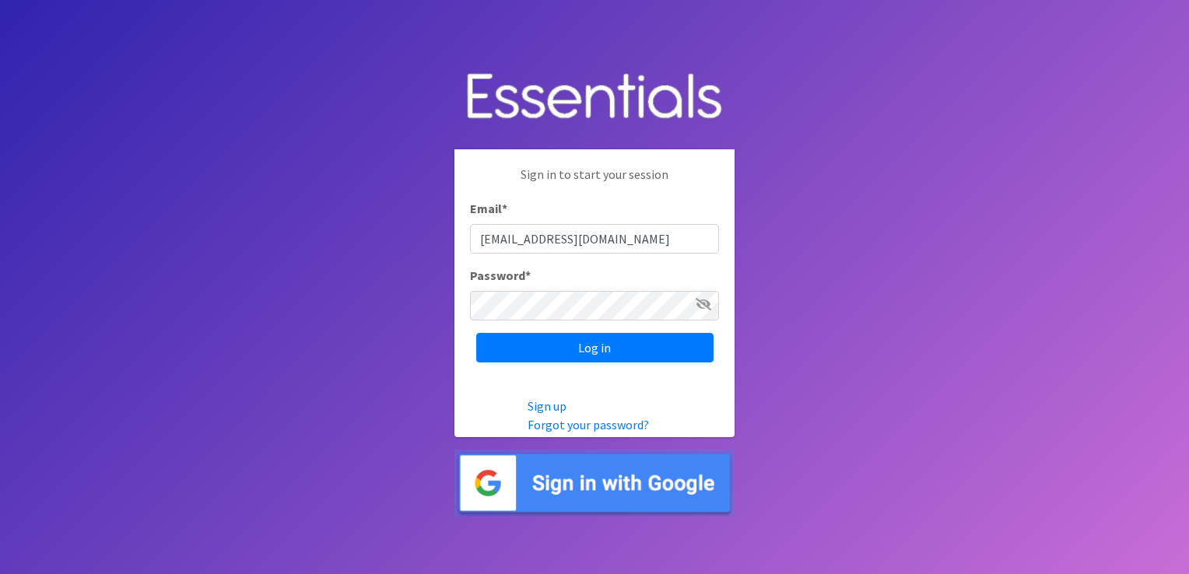
drag, startPoint x: 675, startPoint y: 238, endPoint x: 417, endPoint y: 247, distance: 257.7
click at [417, 247] on body "Sign in to start your session Email * [EMAIL_ADDRESS][DOMAIN_NAME] Password * L…" at bounding box center [594, 287] width 1189 height 574
type input "[EMAIL_ADDRESS][DOMAIN_NAME]"
click at [588, 342] on input "Log in" at bounding box center [594, 348] width 237 height 30
